Goal: Task Accomplishment & Management: Complete application form

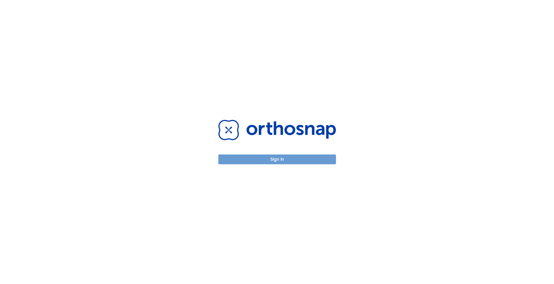
click at [277, 159] on button "Sign in" at bounding box center [277, 160] width 118 height 10
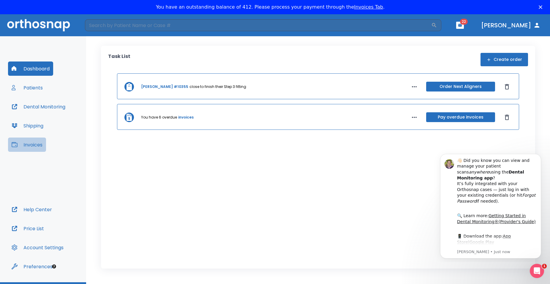
click at [30, 146] on button "Invoices" at bounding box center [27, 145] width 38 height 14
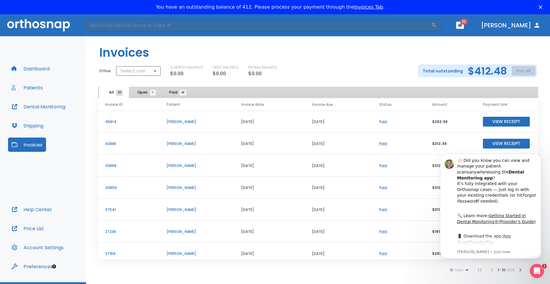
click at [362, 70] on div "CURRENT BALANCE $0.00 DEBIT BALANCE $0.00 PROMO BALANCE $0.00" at bounding box center [289, 71] width 238 height 12
click at [538, 157] on button "Dismiss notification" at bounding box center [540, 156] width 8 height 8
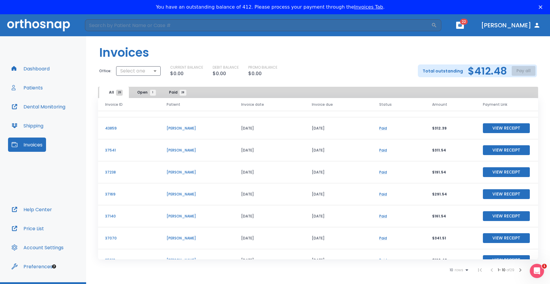
scroll to position [72, 0]
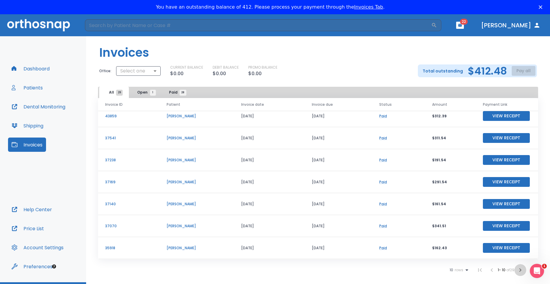
click at [521, 270] on icon "button" at bounding box center [520, 270] width 7 height 7
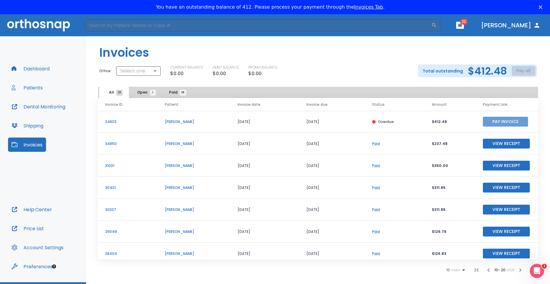
click at [504, 121] on button "Pay Invoice" at bounding box center [505, 122] width 45 height 10
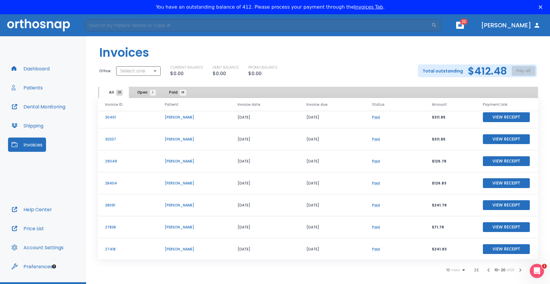
scroll to position [72, 0]
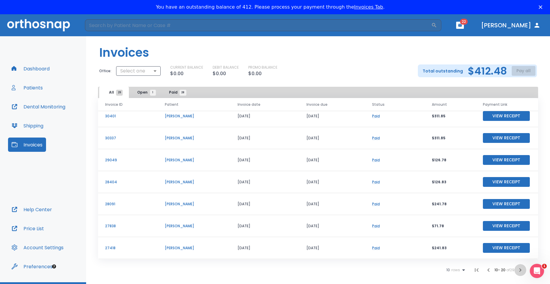
click at [520, 270] on icon "button" at bounding box center [520, 270] width 7 height 7
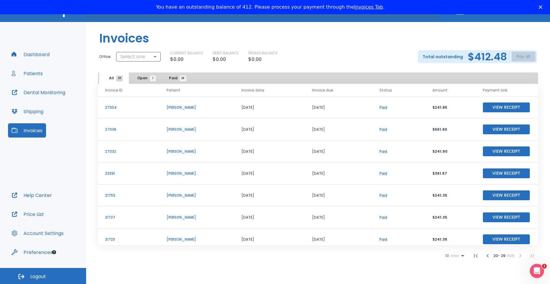
click at [474, 256] on icon "button" at bounding box center [475, 255] width 7 height 7
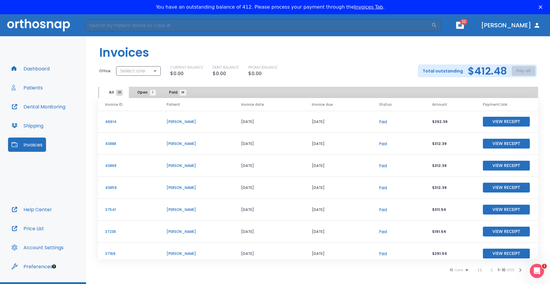
click at [32, 68] on button "Dashboard" at bounding box center [30, 69] width 45 height 14
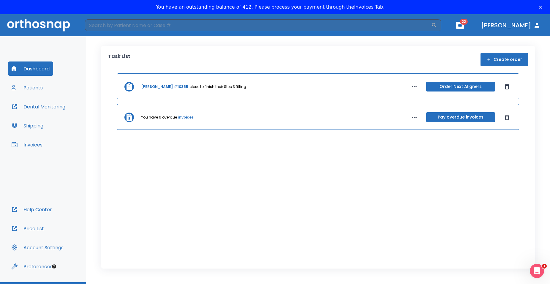
click at [30, 88] on button "Patients" at bounding box center [27, 88] width 38 height 14
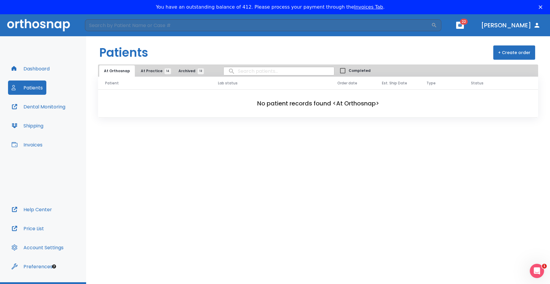
click at [523, 52] on button "+ Create order" at bounding box center [515, 52] width 42 height 14
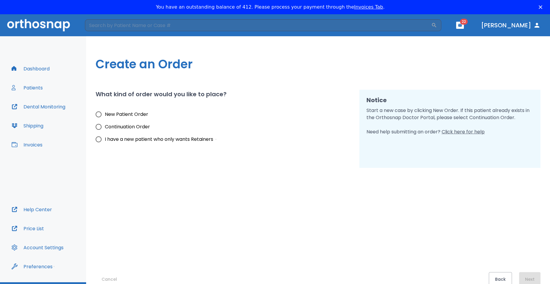
click at [98, 114] on input "New Patient Order" at bounding box center [98, 114] width 12 height 12
radio input "true"
click at [539, 275] on button "Next" at bounding box center [529, 279] width 21 height 14
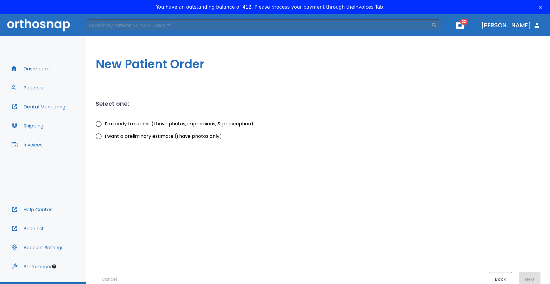
click at [99, 123] on input "I’m ready to submit (I have photos, impressions, & prescription)" at bounding box center [98, 124] width 12 height 12
radio input "true"
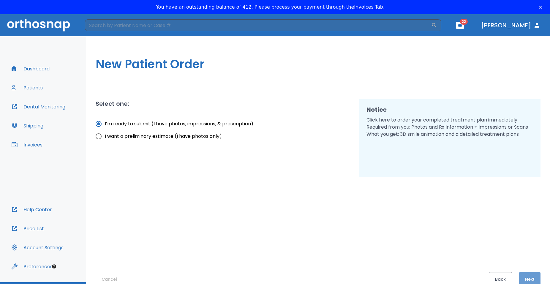
click at [528, 278] on button "Next" at bounding box center [529, 279] width 21 height 14
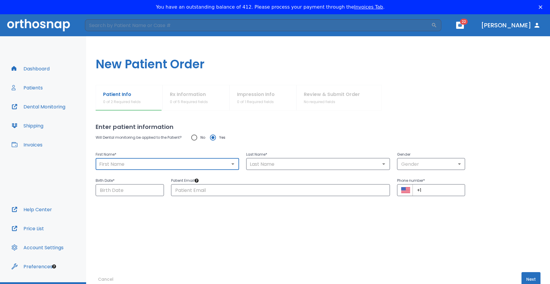
click at [146, 166] on input "text" at bounding box center [167, 164] width 140 height 8
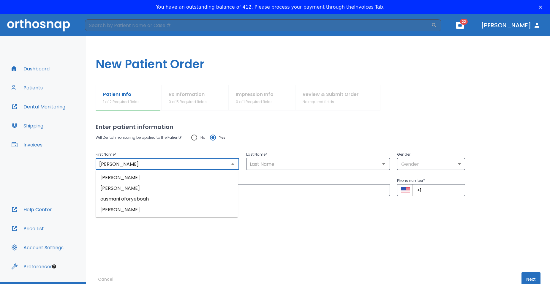
type input "[PERSON_NAME]"
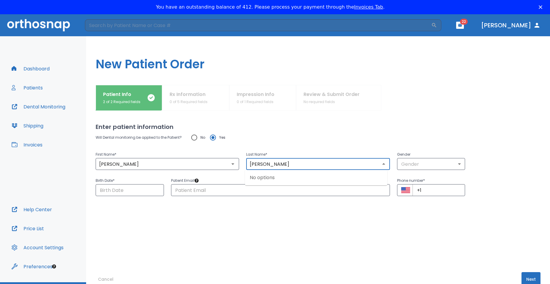
type input "[PERSON_NAME]"
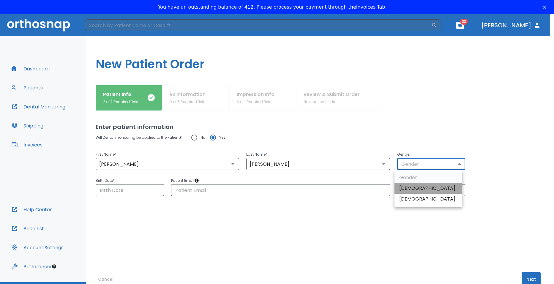
click at [404, 189] on li "[DEMOGRAPHIC_DATA]" at bounding box center [429, 188] width 68 height 11
type input "1"
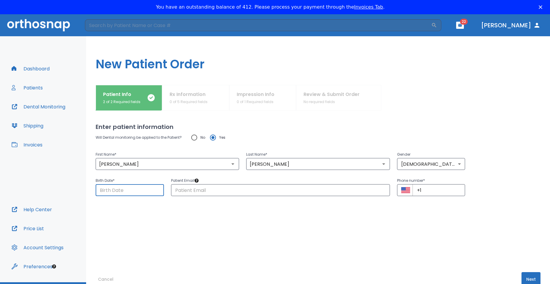
click at [142, 194] on input "Choose date" at bounding box center [130, 190] width 68 height 12
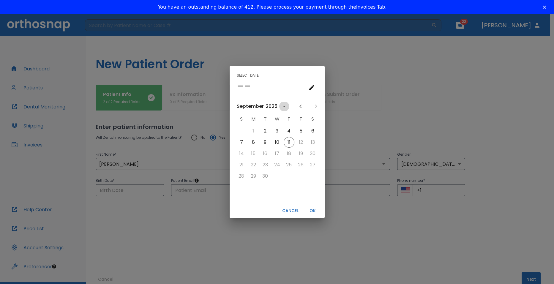
click at [285, 105] on icon "calendar view is open, switch to year view" at bounding box center [284, 106] width 7 height 7
click at [280, 145] on button "1970" at bounding box center [276, 147] width 21 height 11
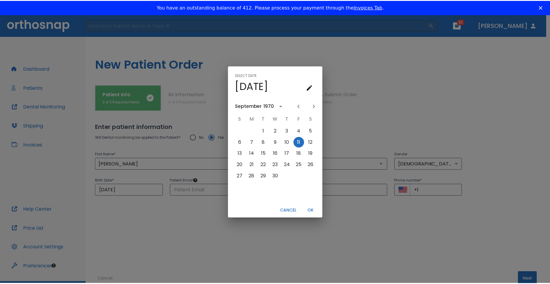
scroll to position [0, 0]
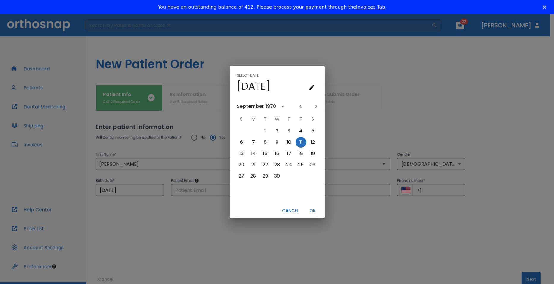
click at [300, 106] on icon "Previous month" at bounding box center [301, 107] width 2 height 4
click at [288, 165] on button "20" at bounding box center [289, 165] width 11 height 11
type input "[DATE]"
click at [313, 209] on button "OK" at bounding box center [312, 211] width 19 height 10
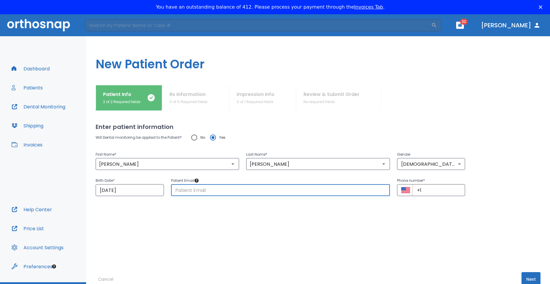
click at [240, 193] on input "text" at bounding box center [280, 190] width 219 height 12
type input "[EMAIL_ADDRESS][DOMAIN_NAME]"
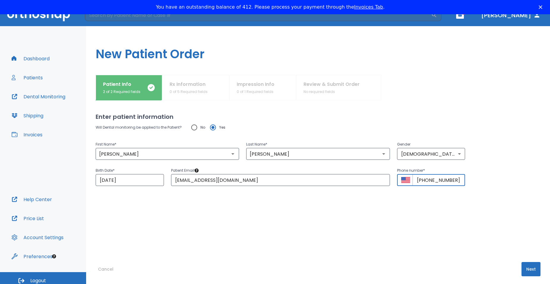
scroll to position [14, 0]
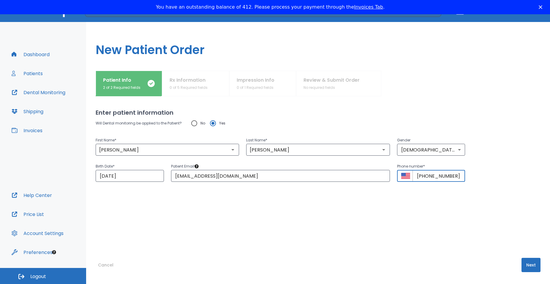
type input "[PHONE_NUMBER]"
click at [523, 263] on button "Next" at bounding box center [531, 265] width 19 height 14
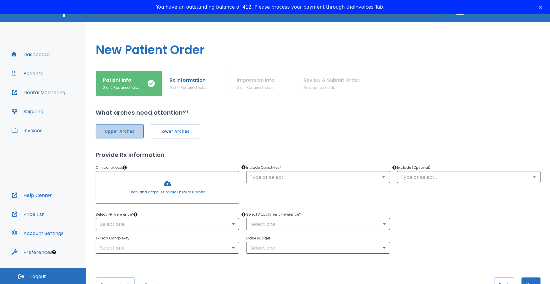
click at [124, 130] on span "Upper Arches" at bounding box center [120, 131] width 36 height 6
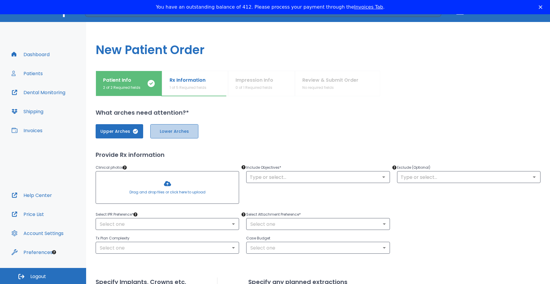
click at [168, 132] on span "Lower Arches" at bounding box center [175, 131] width 36 height 6
click at [170, 193] on div at bounding box center [167, 187] width 143 height 32
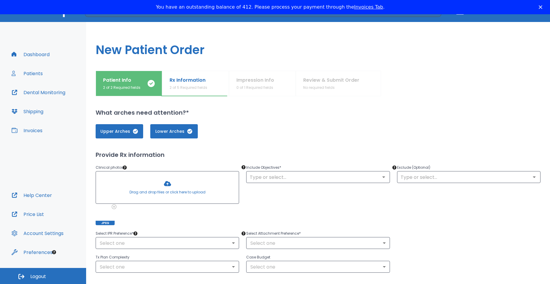
click at [163, 187] on div at bounding box center [167, 187] width 143 height 32
click at [167, 185] on div at bounding box center [167, 187] width 143 height 32
click at [170, 186] on div at bounding box center [167, 187] width 143 height 32
click at [164, 185] on div at bounding box center [167, 187] width 143 height 32
click at [167, 187] on div at bounding box center [167, 187] width 143 height 32
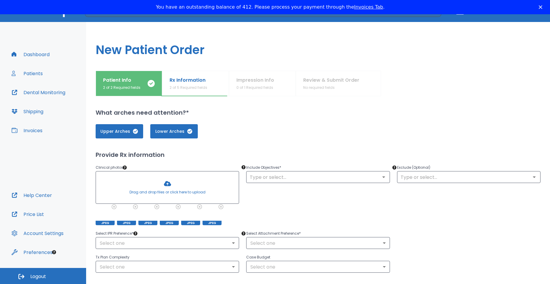
click at [173, 183] on div at bounding box center [167, 187] width 143 height 32
click at [179, 185] on div at bounding box center [167, 187] width 143 height 32
click at [176, 185] on div at bounding box center [167, 187] width 143 height 32
click at [382, 179] on icon "Open" at bounding box center [383, 177] width 7 height 7
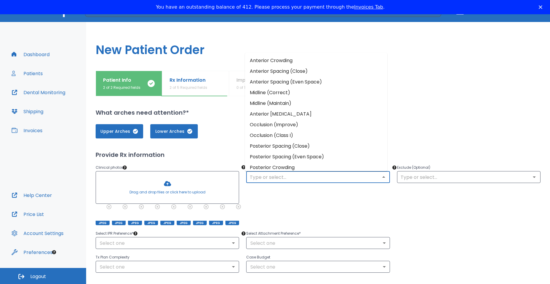
click at [379, 191] on div "Include Objectives * ​" at bounding box center [314, 191] width 151 height 68
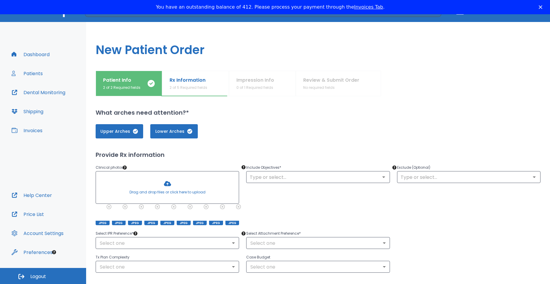
click at [460, 205] on div "Exclude (Optional) ​" at bounding box center [465, 191] width 151 height 68
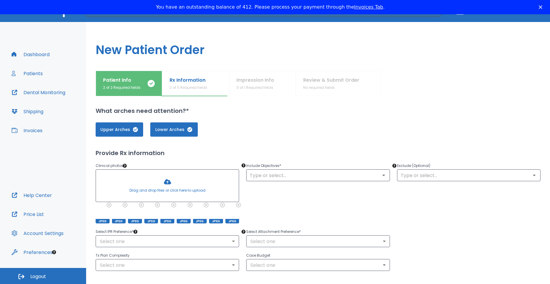
scroll to position [30, 0]
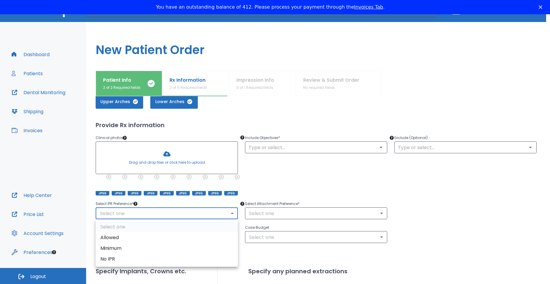
click at [230, 214] on body "​ 22 [PERSON_NAME] Dashboard Patients Dental Monitoring Shipping Invoices Help …" at bounding box center [275, 252] width 550 height 504
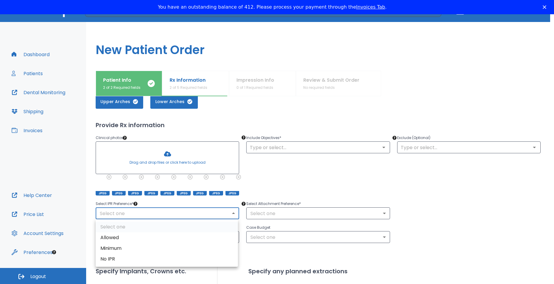
click at [136, 204] on div at bounding box center [277, 142] width 554 height 284
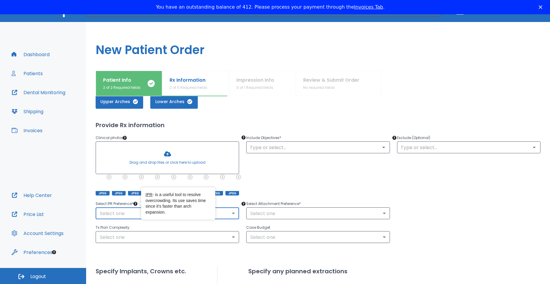
click at [136, 204] on icon "Tooltip anchor" at bounding box center [135, 204] width 4 height 4
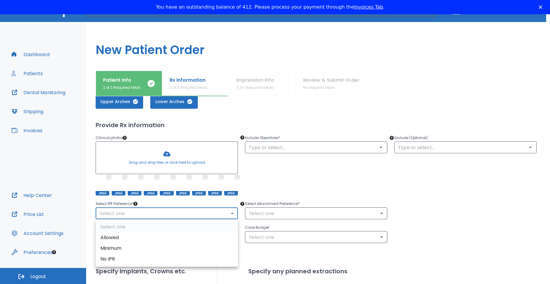
click at [136, 212] on body "​ 22 [PERSON_NAME] Dashboard Patients Dental Monitoring Shipping Invoices Help …" at bounding box center [275, 252] width 550 height 504
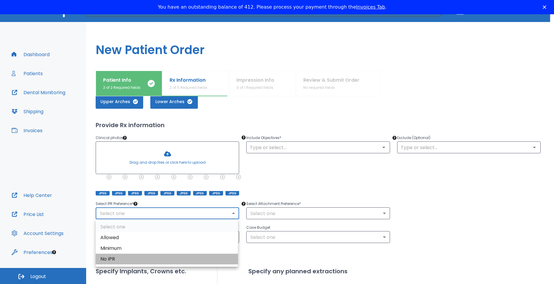
click at [130, 261] on li "No IPR" at bounding box center [167, 259] width 142 height 11
type input "0"
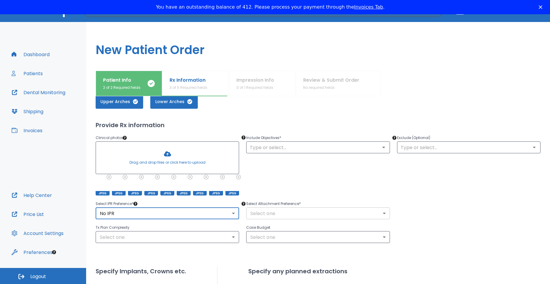
click at [380, 212] on body "​ 22 [PERSON_NAME] Dashboard Patients Dental Monitoring Shipping Invoices Help …" at bounding box center [275, 252] width 550 height 504
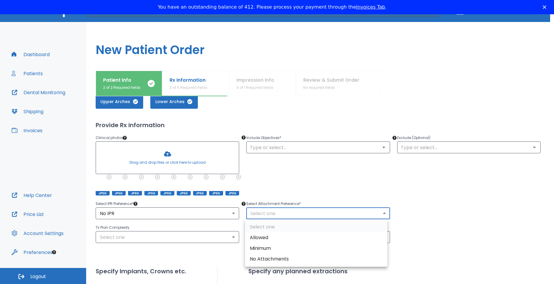
click at [242, 203] on div at bounding box center [277, 142] width 554 height 284
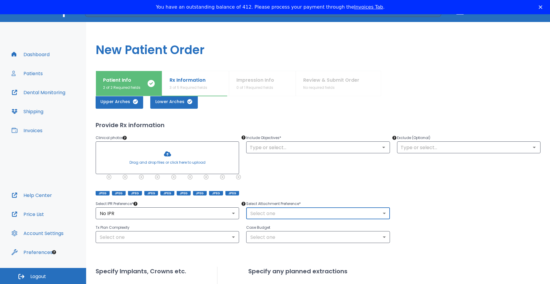
click at [276, 189] on div "Include Objectives * ​" at bounding box center [314, 161] width 151 height 68
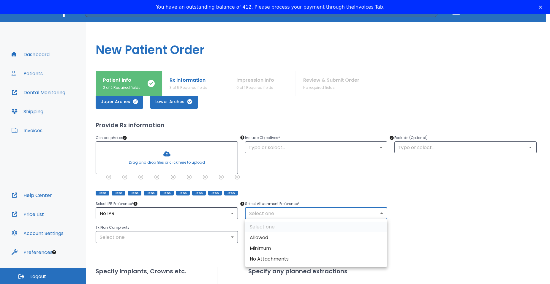
click at [277, 213] on body "​ 22 [PERSON_NAME] Dashboard Patients Dental Monitoring Shipping Invoices Help …" at bounding box center [275, 252] width 550 height 504
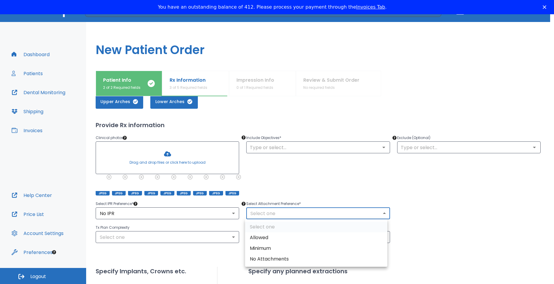
click at [275, 190] on div at bounding box center [277, 142] width 554 height 284
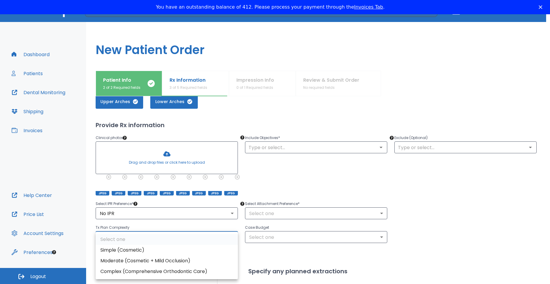
click at [233, 238] on body "​ 22 [PERSON_NAME] Dashboard Patients Dental Monitoring Shipping Invoices Help …" at bounding box center [275, 252] width 550 height 504
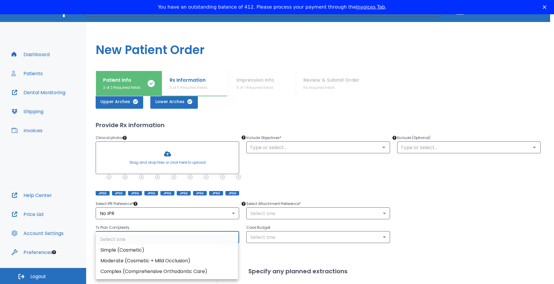
click at [381, 237] on div at bounding box center [277, 142] width 554 height 284
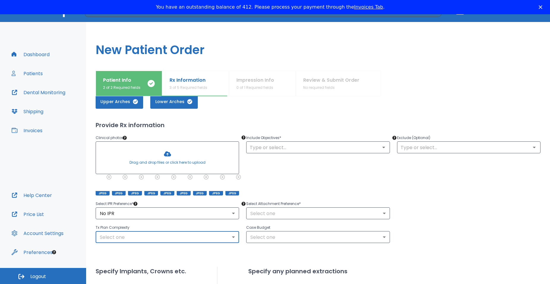
click at [381, 237] on body "​ 22 [PERSON_NAME] Dashboard Patients Dental Monitoring Shipping Invoices Help …" at bounding box center [275, 252] width 550 height 504
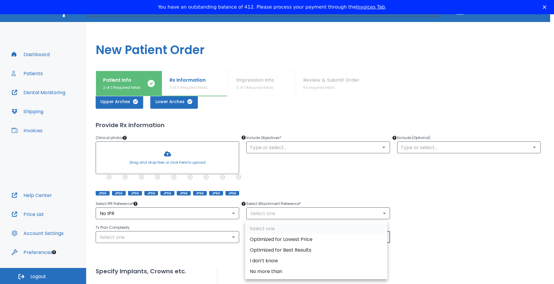
click at [420, 238] on div at bounding box center [277, 142] width 554 height 284
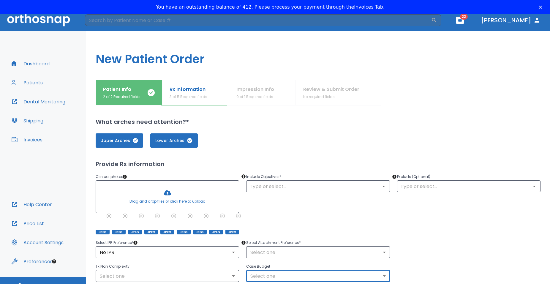
scroll to position [0, 0]
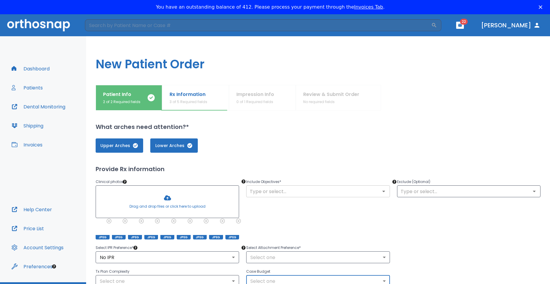
click at [382, 191] on icon "Open" at bounding box center [383, 191] width 3 height 1
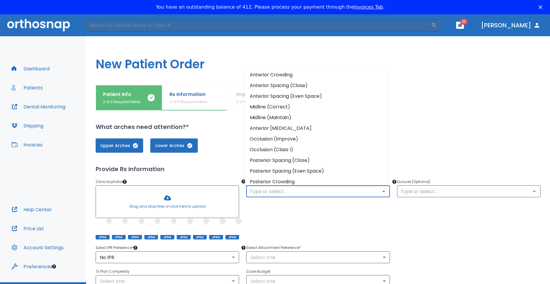
click at [274, 87] on li "Anterior Spacing (Close)" at bounding box center [316, 85] width 142 height 11
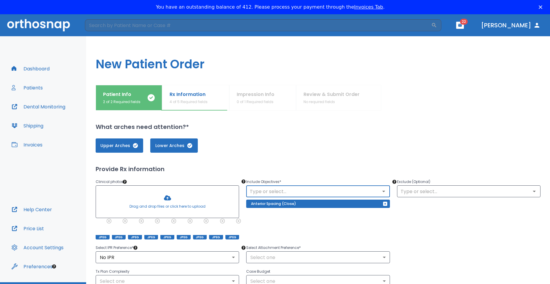
click at [380, 191] on icon "Open" at bounding box center [383, 191] width 7 height 7
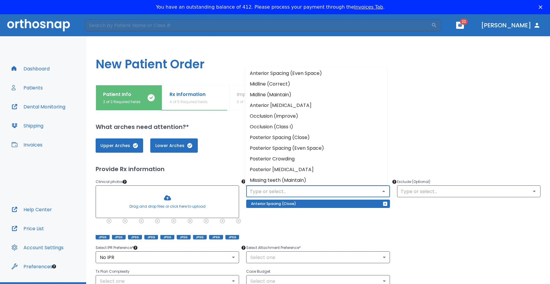
scroll to position [47, 0]
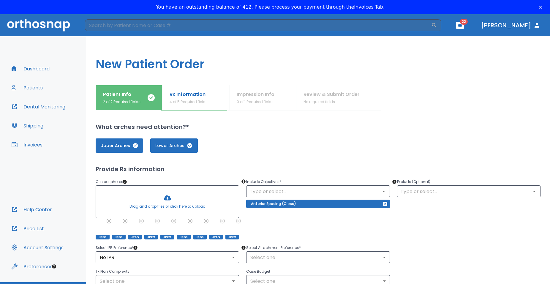
click at [376, 235] on div "Include Objectives * ​ Anterior Spacing (Close)" at bounding box center [314, 205] width 151 height 68
click at [418, 214] on div "Exclude (Optional) ​" at bounding box center [465, 205] width 151 height 68
click at [426, 213] on div "Exclude (Optional) ​" at bounding box center [465, 205] width 151 height 68
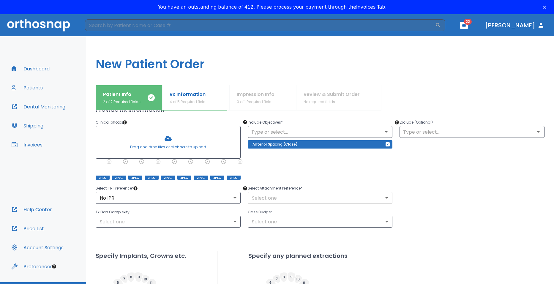
click at [381, 198] on body "​ 22 [PERSON_NAME] Dashboard Patients Dental Monitoring Shipping Invoices Help …" at bounding box center [277, 266] width 554 height 504
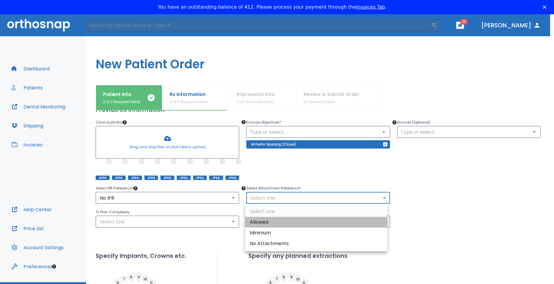
click at [253, 221] on li "Allowed" at bounding box center [316, 222] width 142 height 11
type input "1"
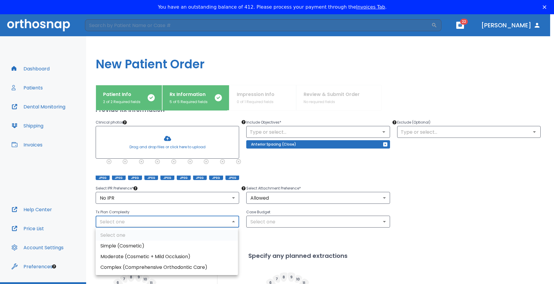
click at [234, 226] on body "​ 22 [PERSON_NAME] Dashboard Patients Dental Monitoring Shipping Invoices Help …" at bounding box center [277, 266] width 554 height 504
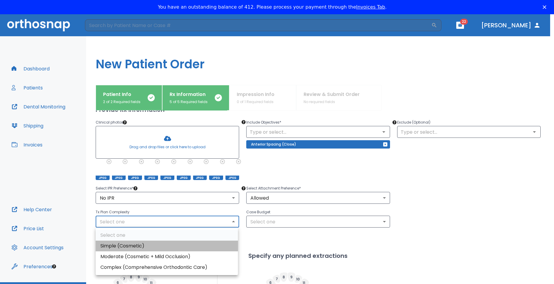
click at [149, 243] on li "Simple (Cosmetic)" at bounding box center [167, 246] width 142 height 11
type input "0"
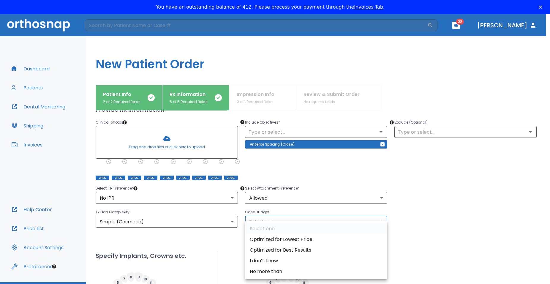
click at [375, 225] on body "​ 22 [PERSON_NAME] Dashboard Patients Dental Monitoring Shipping Invoices Help …" at bounding box center [275, 266] width 550 height 504
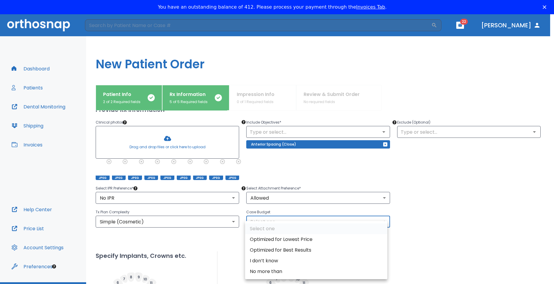
click at [420, 229] on div at bounding box center [277, 142] width 554 height 284
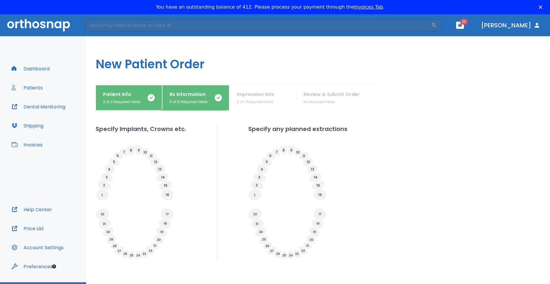
scroll to position [199, 0]
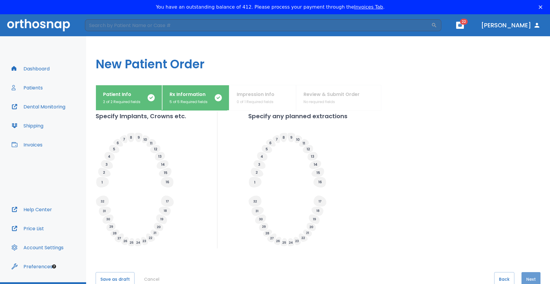
click at [531, 275] on button "Next" at bounding box center [531, 279] width 19 height 14
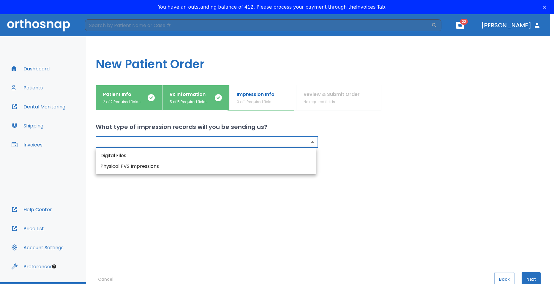
click at [311, 141] on body "​ 22 [PERSON_NAME] Dashboard Patients Dental Monitoring Shipping Invoices Help …" at bounding box center [277, 266] width 554 height 504
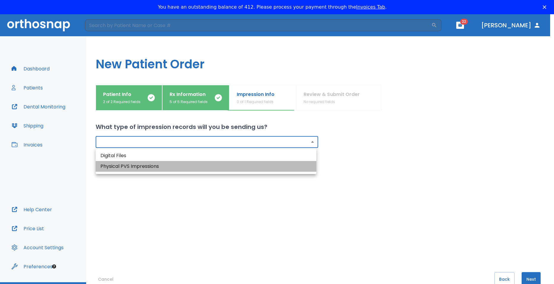
click at [119, 166] on li "Physical PVS Impressions" at bounding box center [206, 166] width 221 height 11
type input "physical"
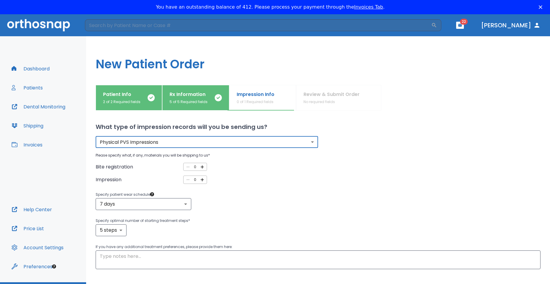
click at [202, 178] on icon "button" at bounding box center [202, 179] width 5 height 5
type input "1"
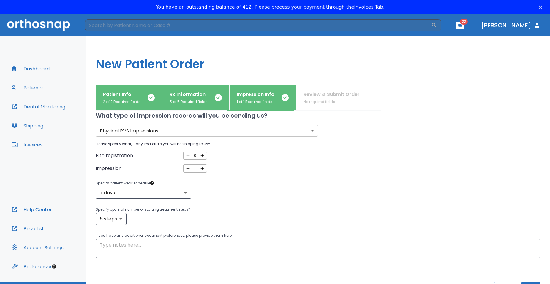
scroll to position [21, 0]
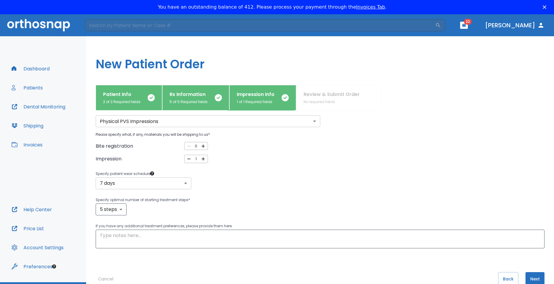
click at [185, 185] on body "​ 22 [PERSON_NAME] Dashboard Patients Dental Monitoring Shipping Invoices Help …" at bounding box center [277, 266] width 554 height 504
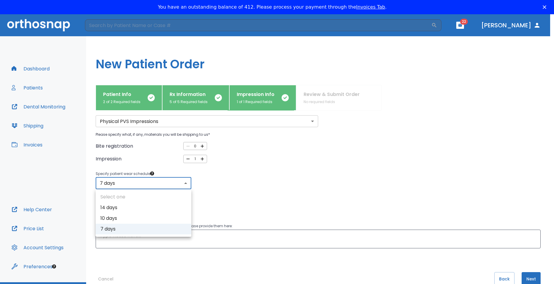
click at [185, 185] on div at bounding box center [277, 142] width 554 height 284
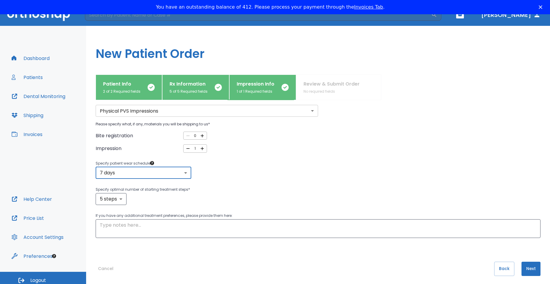
scroll to position [14, 0]
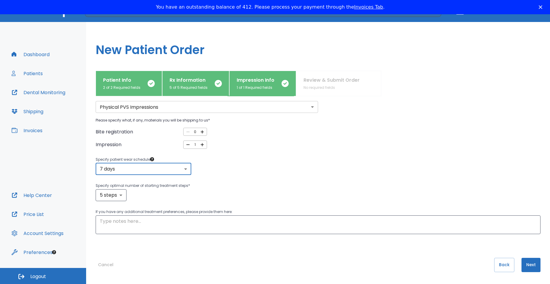
click at [530, 266] on button "Next" at bounding box center [531, 265] width 19 height 14
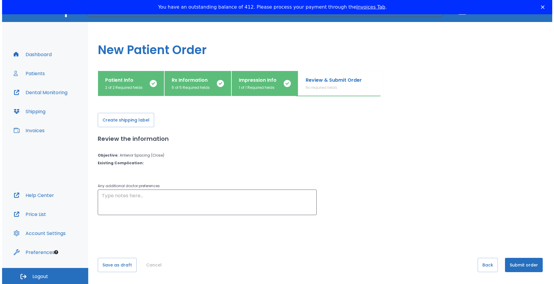
scroll to position [0, 0]
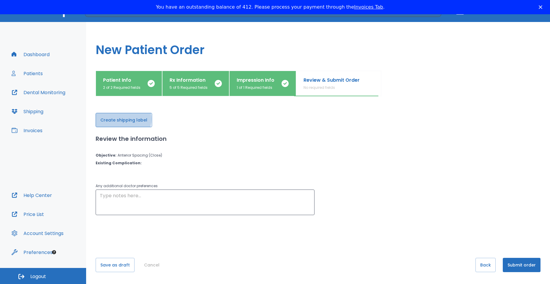
click at [118, 119] on button "Create shipping label" at bounding box center [124, 120] width 56 height 14
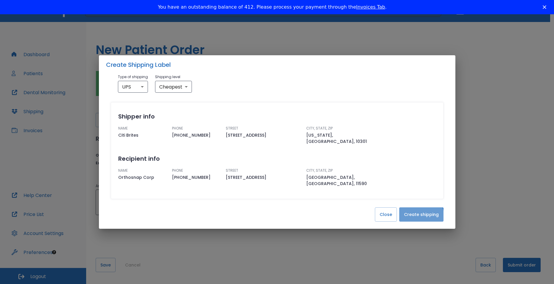
click at [419, 210] on button "Create shipping" at bounding box center [421, 214] width 44 height 14
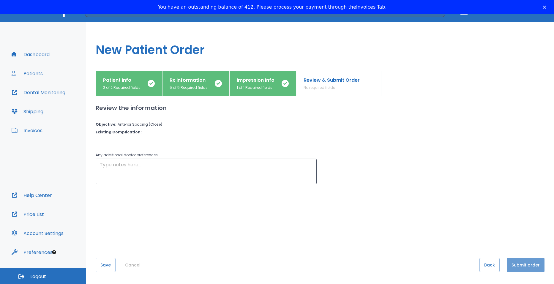
click at [519, 267] on button "Submit order" at bounding box center [526, 265] width 38 height 14
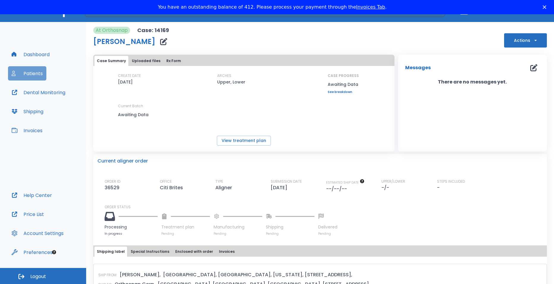
click at [26, 81] on button "Patients" at bounding box center [27, 73] width 38 height 14
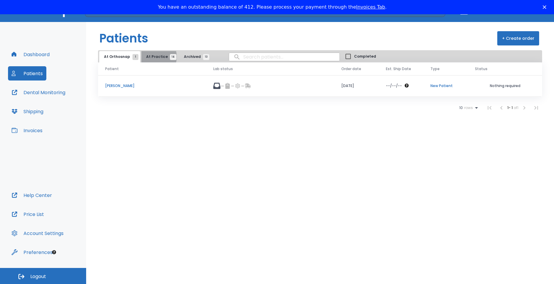
click at [150, 59] on span "At Practice 14" at bounding box center [159, 56] width 27 height 5
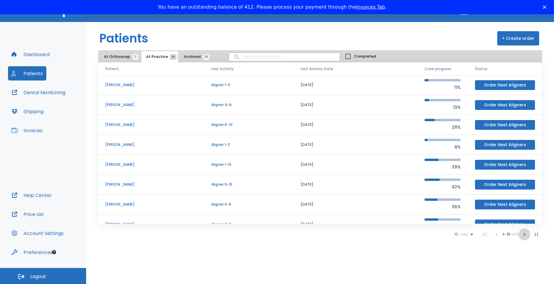
click at [524, 234] on icon "button" at bounding box center [525, 235] width 2 height 4
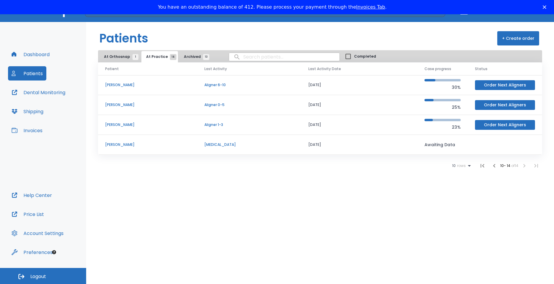
click at [493, 168] on icon "button" at bounding box center [494, 166] width 2 height 4
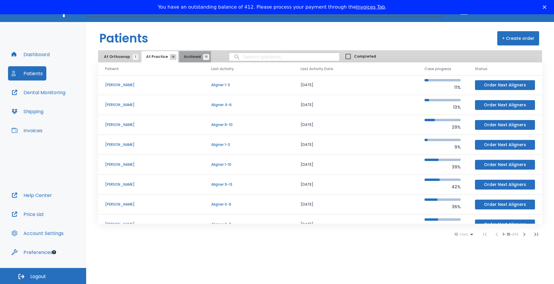
click at [188, 56] on span "Archived 13" at bounding box center [195, 56] width 22 height 5
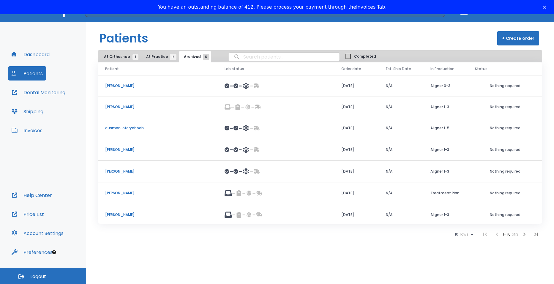
click at [515, 38] on button "+ Create order" at bounding box center [518, 38] width 42 height 14
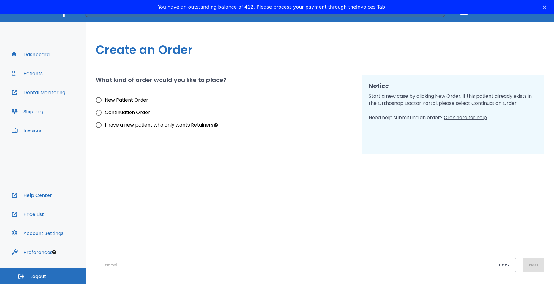
click at [99, 99] on input "New Patient Order" at bounding box center [98, 100] width 12 height 12
radio input "true"
click at [98, 112] on input "Continuation Order" at bounding box center [98, 112] width 12 height 12
radio input "true"
click at [536, 268] on button "Next" at bounding box center [533, 265] width 21 height 14
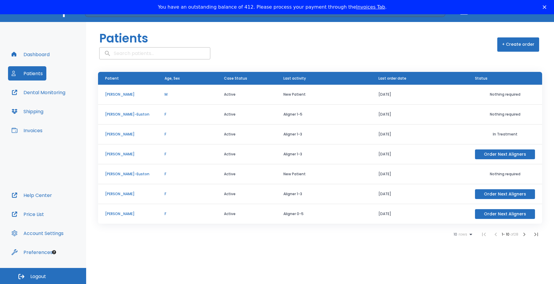
click at [119, 134] on p "[PERSON_NAME]" at bounding box center [127, 134] width 45 height 5
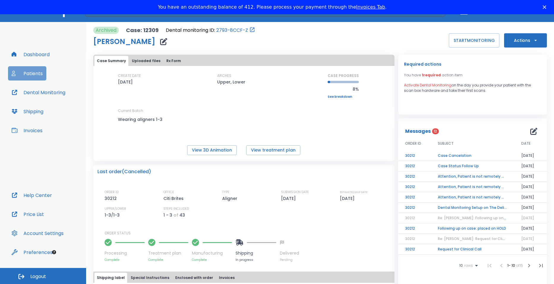
click at [10, 81] on button "Patients" at bounding box center [27, 73] width 38 height 14
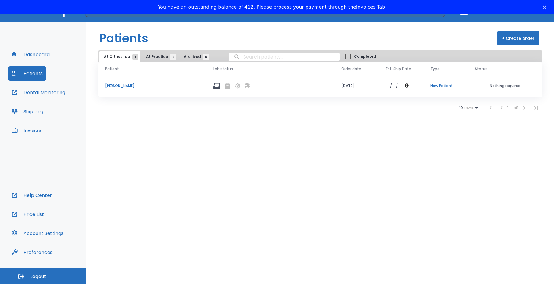
click at [514, 45] on button "+ Create order" at bounding box center [518, 38] width 42 height 14
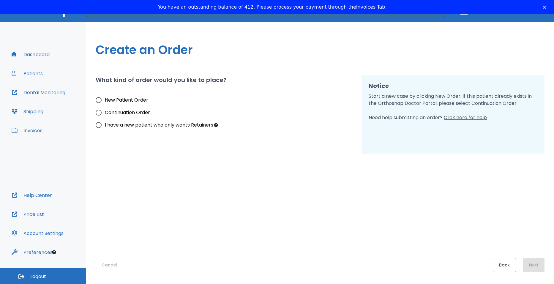
click at [98, 106] on input "New Patient Order" at bounding box center [98, 100] width 12 height 12
click at [530, 272] on button "Next" at bounding box center [533, 265] width 21 height 14
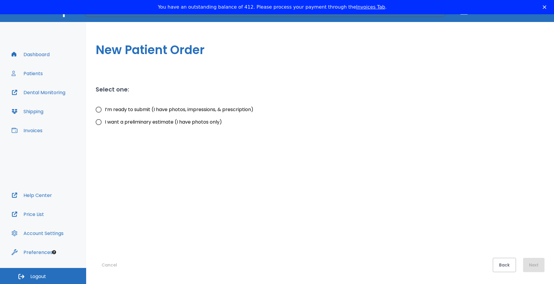
click at [100, 116] on input "I’m ready to submit (I have photos, impressions, & prescription)" at bounding box center [98, 109] width 12 height 12
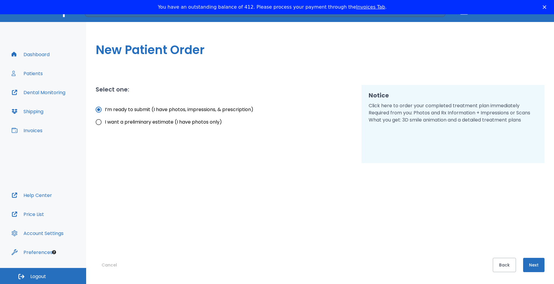
click at [532, 272] on button "Next" at bounding box center [533, 265] width 21 height 14
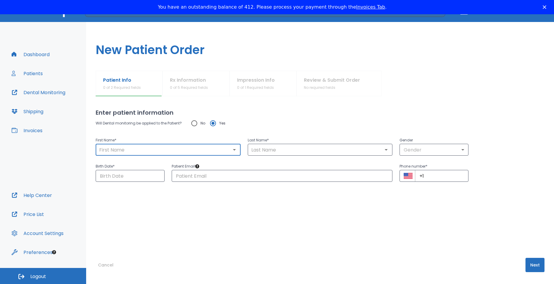
click at [155, 154] on input "text" at bounding box center [167, 150] width 141 height 8
type input "[PERSON_NAME]"
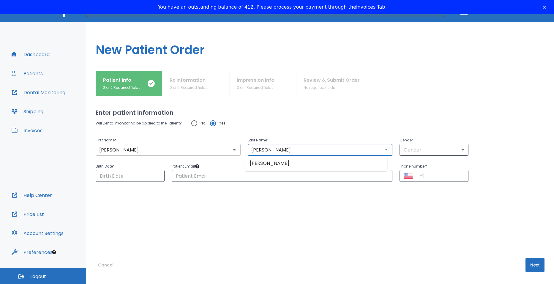
type input "[PERSON_NAME]"
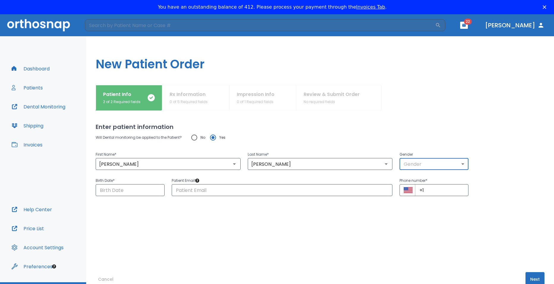
click at [455, 164] on body "​ 22 [PERSON_NAME] Dashboard Patients Dental Monitoring Shipping Invoices Help …" at bounding box center [277, 266] width 554 height 504
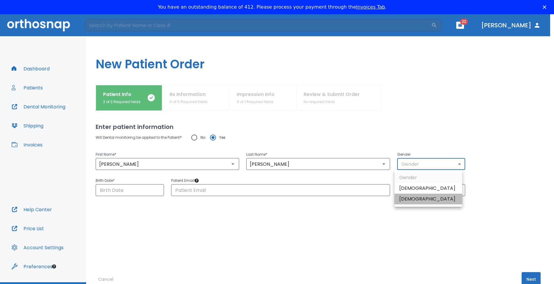
click at [411, 199] on li "[DEMOGRAPHIC_DATA]" at bounding box center [429, 199] width 68 height 11
type input "0"
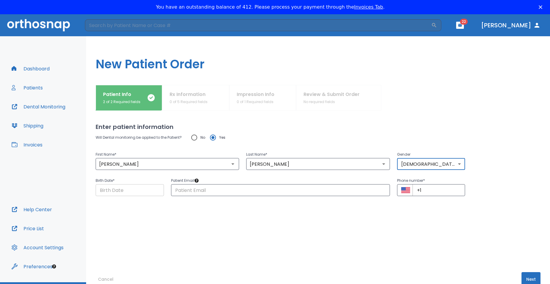
click at [102, 191] on input "Choose date" at bounding box center [130, 190] width 68 height 12
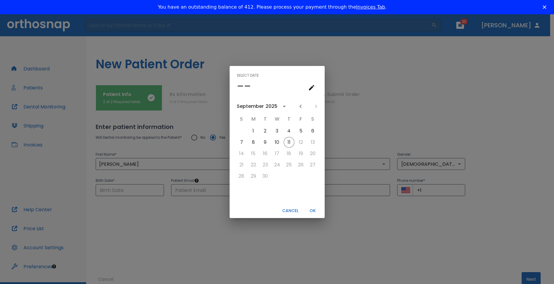
click at [283, 105] on icon "calendar view is open, switch to year view" at bounding box center [284, 106] width 7 height 7
click at [245, 165] on button "1990" at bounding box center [245, 166] width 21 height 11
click at [242, 165] on button "16" at bounding box center [241, 165] width 11 height 11
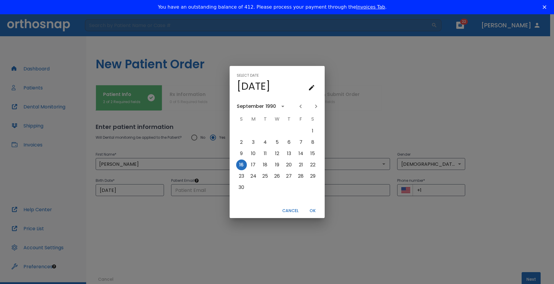
click at [281, 105] on icon "calendar view is open, switch to year view" at bounding box center [282, 106] width 7 height 7
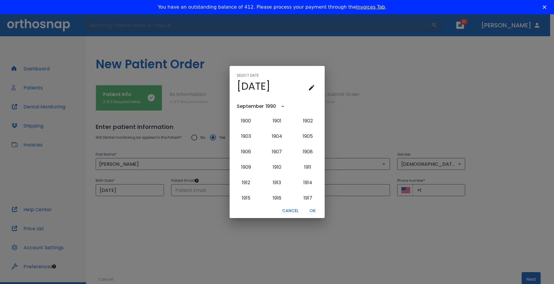
scroll to position [426, 0]
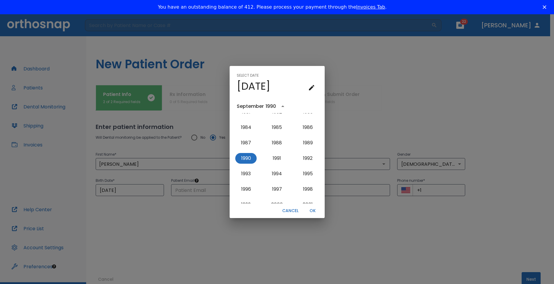
click at [281, 107] on icon "year view is open, switch to calendar view" at bounding box center [282, 105] width 3 height 1
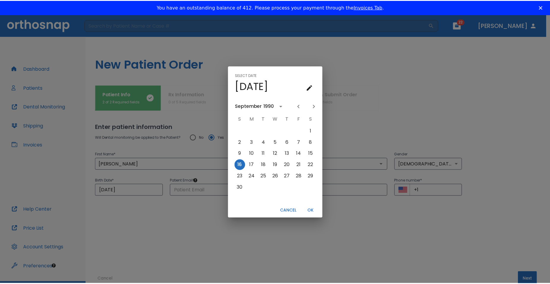
scroll to position [0, 0]
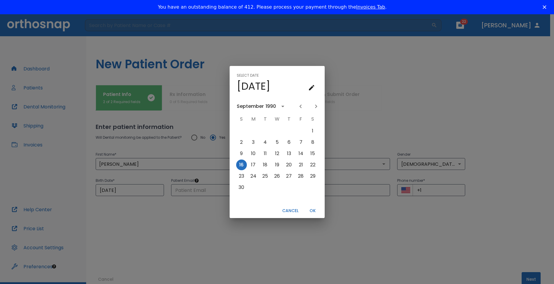
click at [315, 107] on icon "Next month" at bounding box center [316, 106] width 7 height 7
click at [303, 152] on button "16" at bounding box center [301, 153] width 11 height 11
type input "[DATE]"
click at [311, 209] on button "OK" at bounding box center [312, 211] width 19 height 10
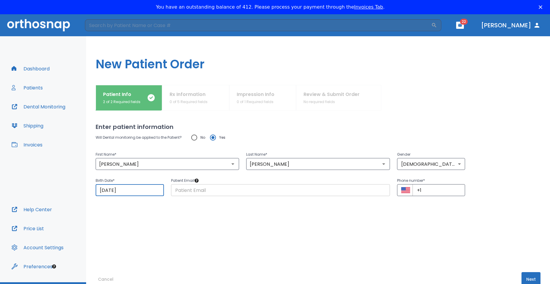
click at [252, 192] on input "text" at bounding box center [280, 190] width 219 height 12
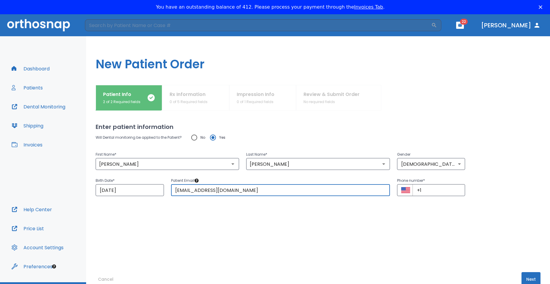
type input "[EMAIL_ADDRESS][DOMAIN_NAME]"
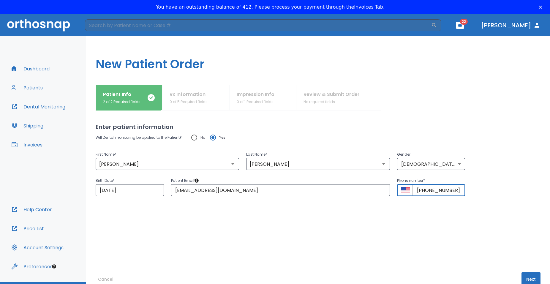
type input "[PHONE_NUMBER]"
click at [528, 278] on button "Next" at bounding box center [531, 279] width 19 height 14
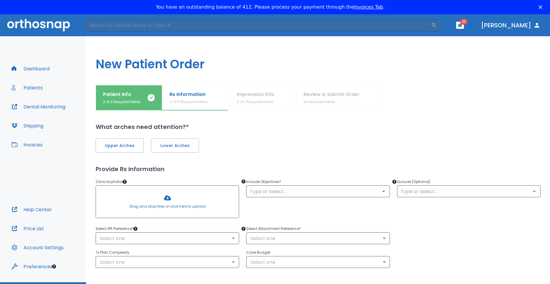
scroll to position [20, 0]
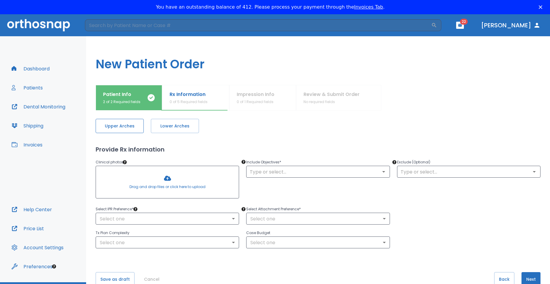
click at [122, 123] on span "Upper Arches" at bounding box center [120, 126] width 36 height 6
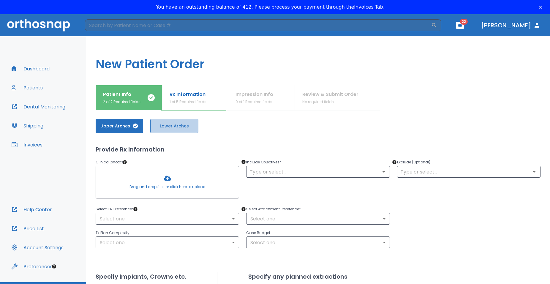
click at [164, 125] on span "Lower Arches" at bounding box center [175, 126] width 36 height 6
click at [147, 189] on div at bounding box center [167, 182] width 143 height 32
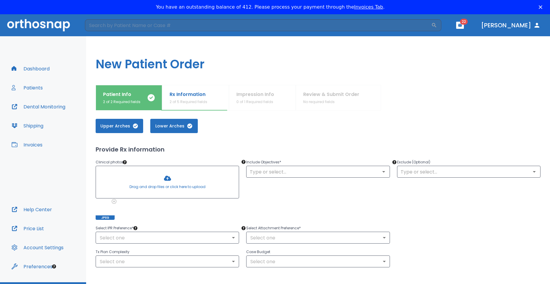
click at [176, 175] on div at bounding box center [167, 182] width 143 height 32
click at [170, 177] on div at bounding box center [167, 182] width 143 height 32
click at [166, 192] on div at bounding box center [167, 182] width 143 height 32
click at [219, 173] on div at bounding box center [167, 182] width 143 height 32
click at [191, 179] on div at bounding box center [167, 182] width 143 height 32
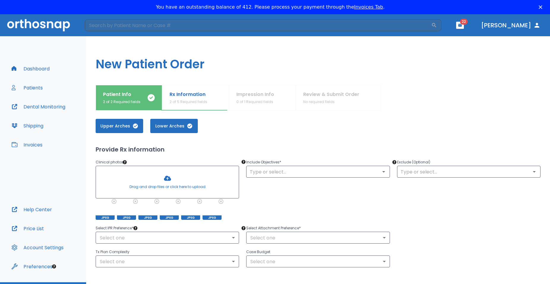
click at [166, 180] on div at bounding box center [167, 182] width 143 height 32
click at [202, 182] on div at bounding box center [167, 182] width 143 height 32
click at [194, 185] on div at bounding box center [167, 182] width 143 height 32
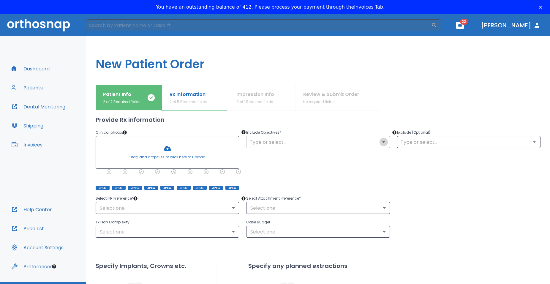
click at [382, 141] on icon "Open" at bounding box center [383, 141] width 7 height 7
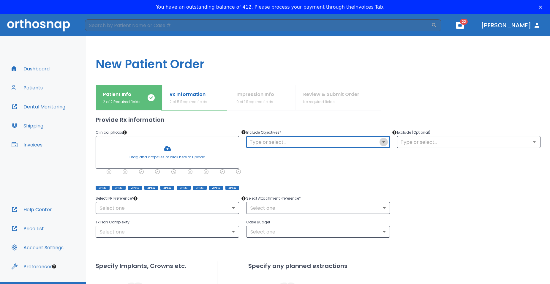
click at [380, 142] on icon "Open" at bounding box center [383, 141] width 7 height 7
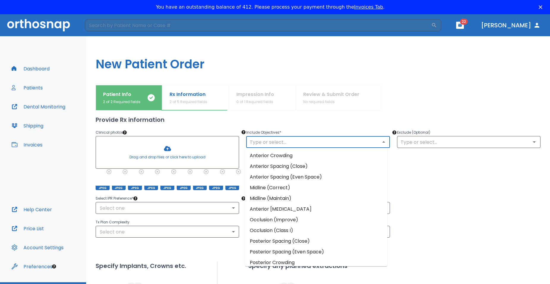
click at [277, 155] on li "Anterior Crowding" at bounding box center [316, 155] width 142 height 11
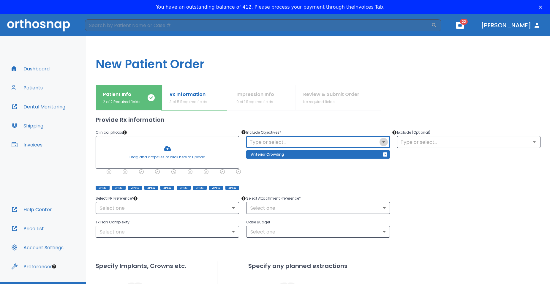
click at [382, 142] on icon "Open" at bounding box center [383, 141] width 3 height 1
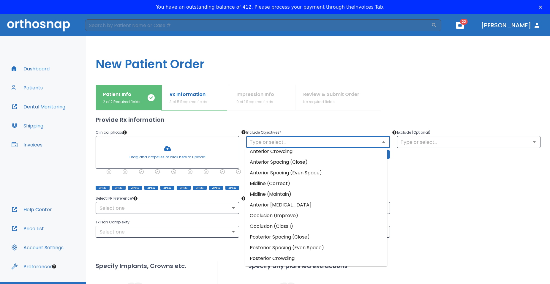
scroll to position [0, 0]
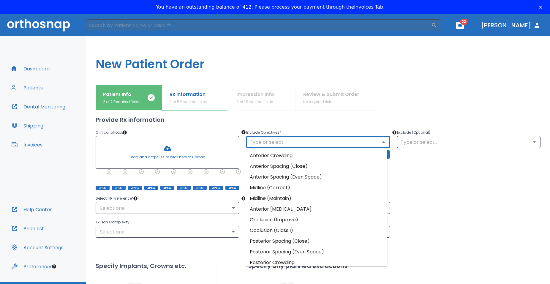
click at [268, 209] on li "Anterior [MEDICAL_DATA]" at bounding box center [316, 209] width 142 height 11
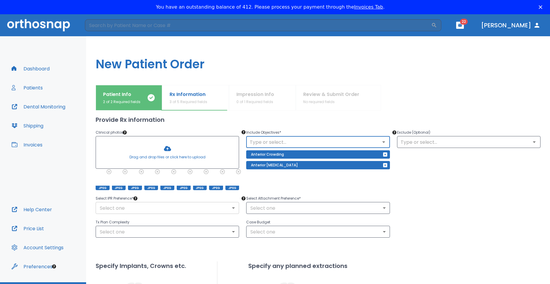
click at [232, 208] on body "​ 22 [PERSON_NAME] Dashboard Patients Dental Monitoring Shipping Invoices Help …" at bounding box center [275, 266] width 550 height 504
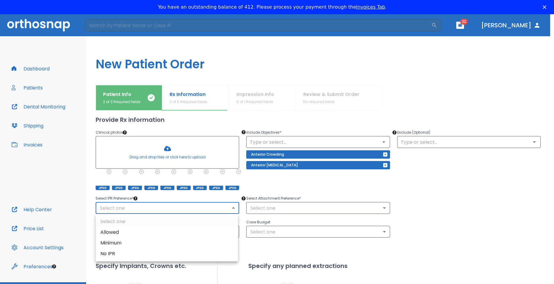
click at [257, 250] on div at bounding box center [277, 142] width 554 height 284
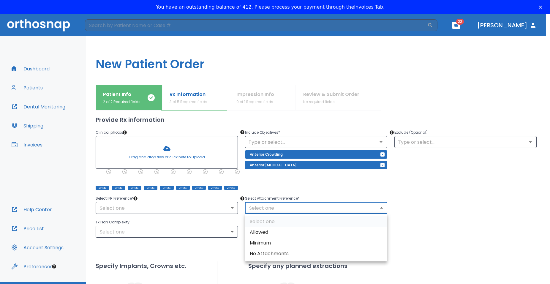
click at [382, 207] on body "​ 22 [PERSON_NAME] Dashboard Patients Dental Monitoring Shipping Invoices Help …" at bounding box center [275, 266] width 550 height 504
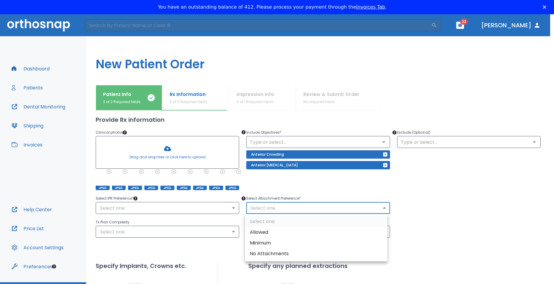
click at [304, 254] on li "No Attachments" at bounding box center [316, 253] width 142 height 11
type input "0"
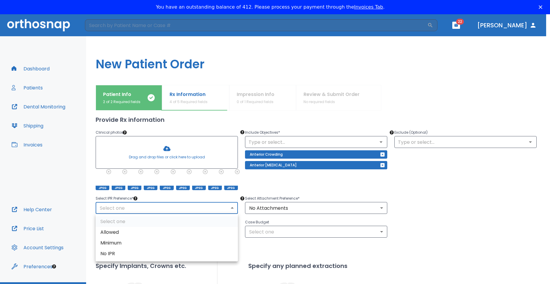
click at [232, 207] on body "​ 22 [PERSON_NAME] Dashboard Patients Dental Monitoring Shipping Invoices Help …" at bounding box center [275, 266] width 550 height 504
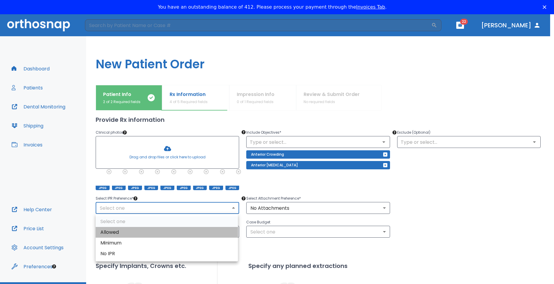
click at [128, 230] on li "Allowed" at bounding box center [167, 232] width 142 height 11
type input "1"
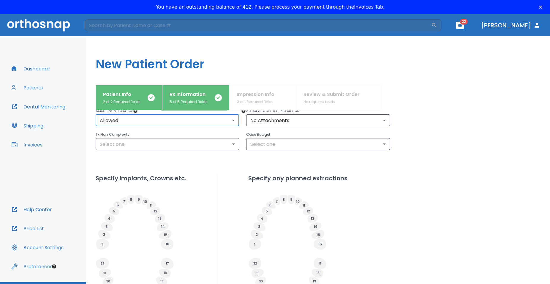
scroll to position [79, 0]
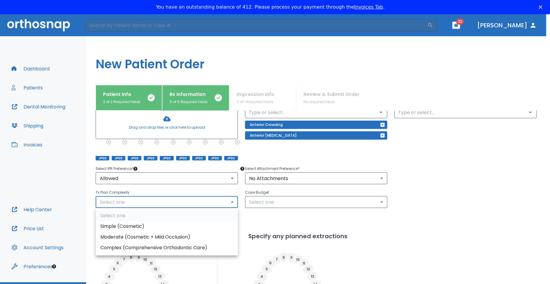
click at [230, 204] on body "​ 22 [PERSON_NAME] Dashboard Patients Dental Monitoring Shipping Invoices Help …" at bounding box center [275, 266] width 550 height 504
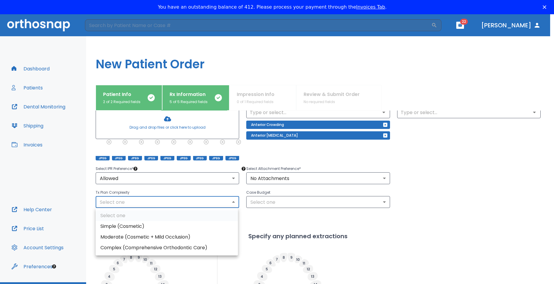
click at [182, 236] on li "Moderate (Cosmetic + Mild Occlusion)" at bounding box center [167, 237] width 142 height 11
type input "1"
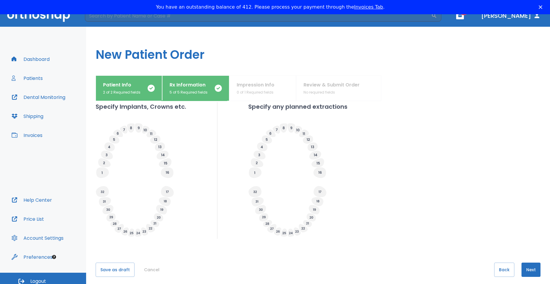
scroll to position [14, 0]
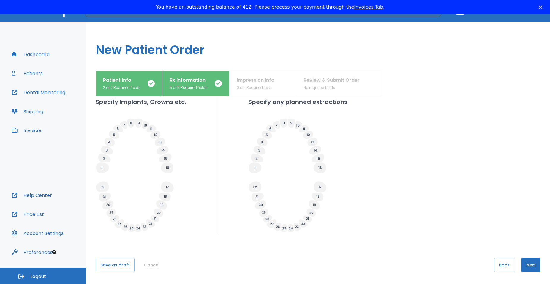
click at [527, 265] on button "Next" at bounding box center [531, 265] width 19 height 14
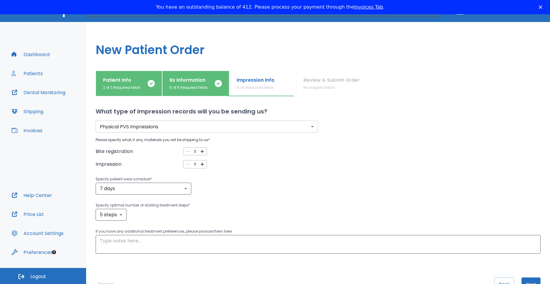
scroll to position [0, 0]
click at [201, 166] on icon "button" at bounding box center [202, 165] width 5 height 5
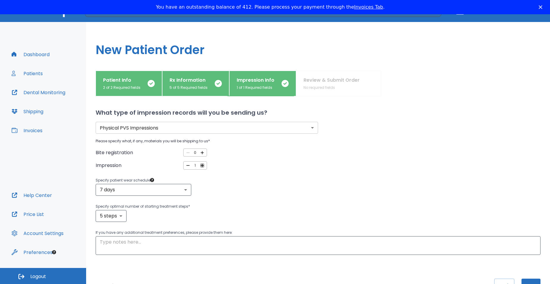
click at [202, 165] on icon "button" at bounding box center [202, 165] width 5 height 5
type input "2"
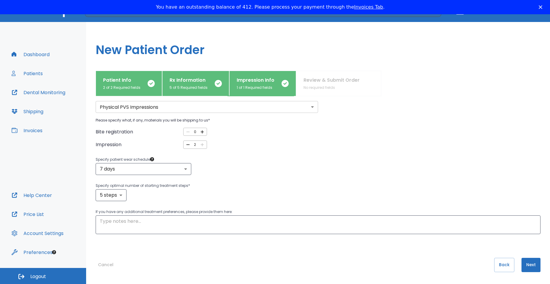
click at [528, 267] on button "Next" at bounding box center [531, 265] width 19 height 14
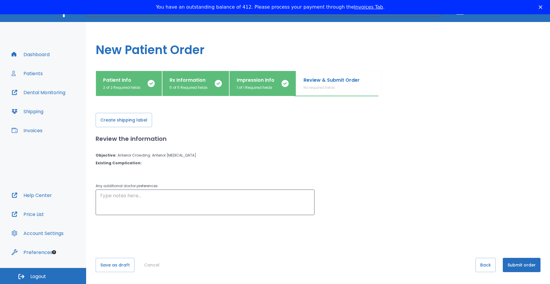
scroll to position [0, 0]
click at [126, 124] on button "Create shipping label" at bounding box center [124, 120] width 56 height 14
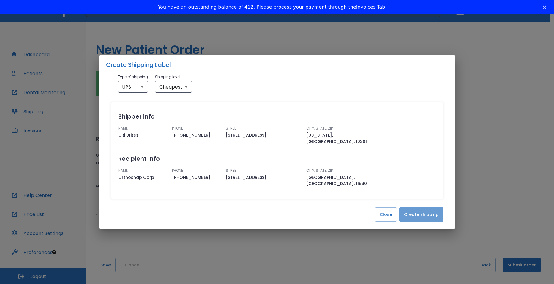
click at [419, 208] on button "Create shipping" at bounding box center [421, 214] width 44 height 14
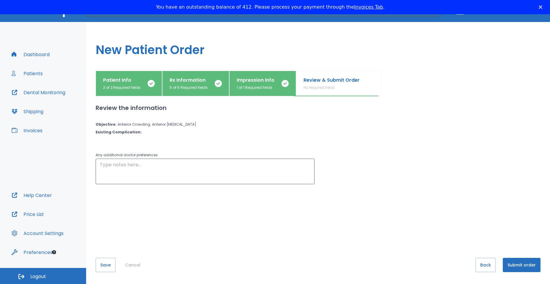
click at [514, 265] on button "Submit order" at bounding box center [522, 265] width 38 height 14
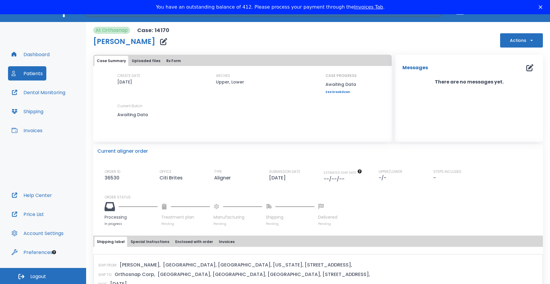
scroll to position [45, 0]
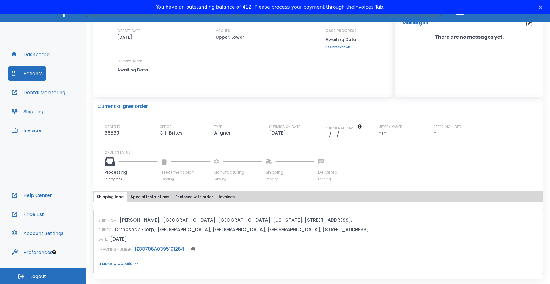
click at [46, 276] on span "Logout" at bounding box center [38, 276] width 16 height 7
